Goal: Check status: Check status

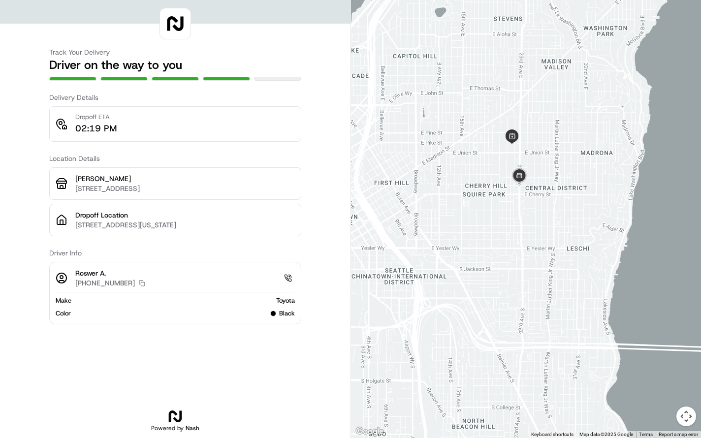
drag, startPoint x: 515, startPoint y: 182, endPoint x: 523, endPoint y: 273, distance: 91.5
click at [523, 273] on div at bounding box center [526, 219] width 350 height 438
click at [510, 137] on img at bounding box center [512, 136] width 15 height 15
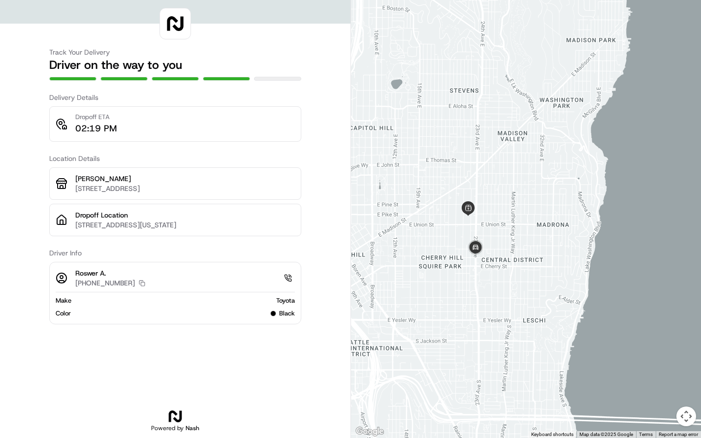
drag, startPoint x: 566, startPoint y: 304, endPoint x: 521, endPoint y: 377, distance: 86.0
click at [521, 377] on div at bounding box center [526, 219] width 350 height 438
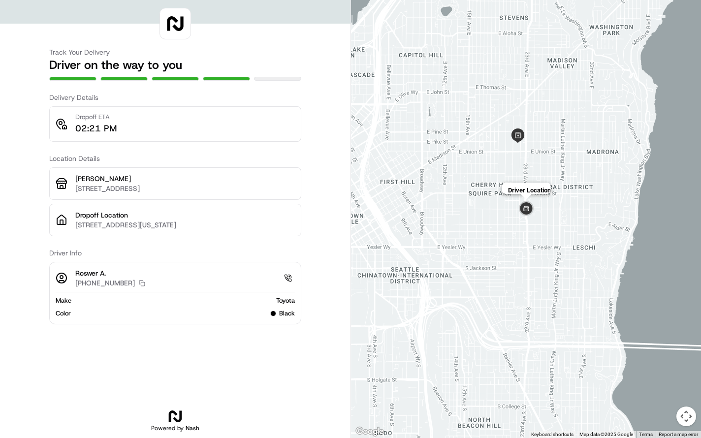
click at [526, 211] on img at bounding box center [526, 209] width 20 height 20
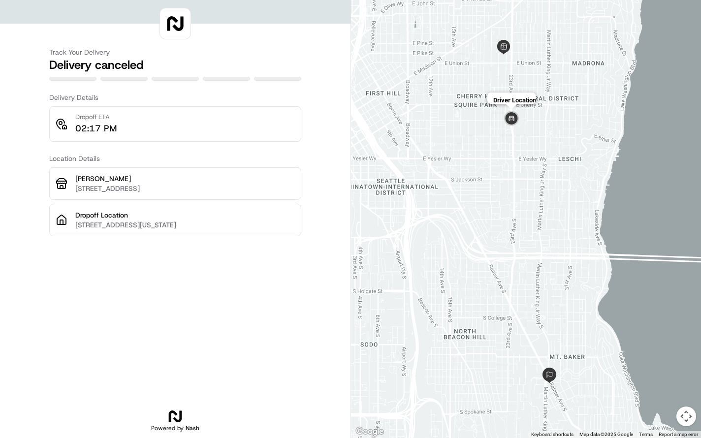
click at [509, 120] on img at bounding box center [512, 119] width 20 height 20
